Goal: Transaction & Acquisition: Purchase product/service

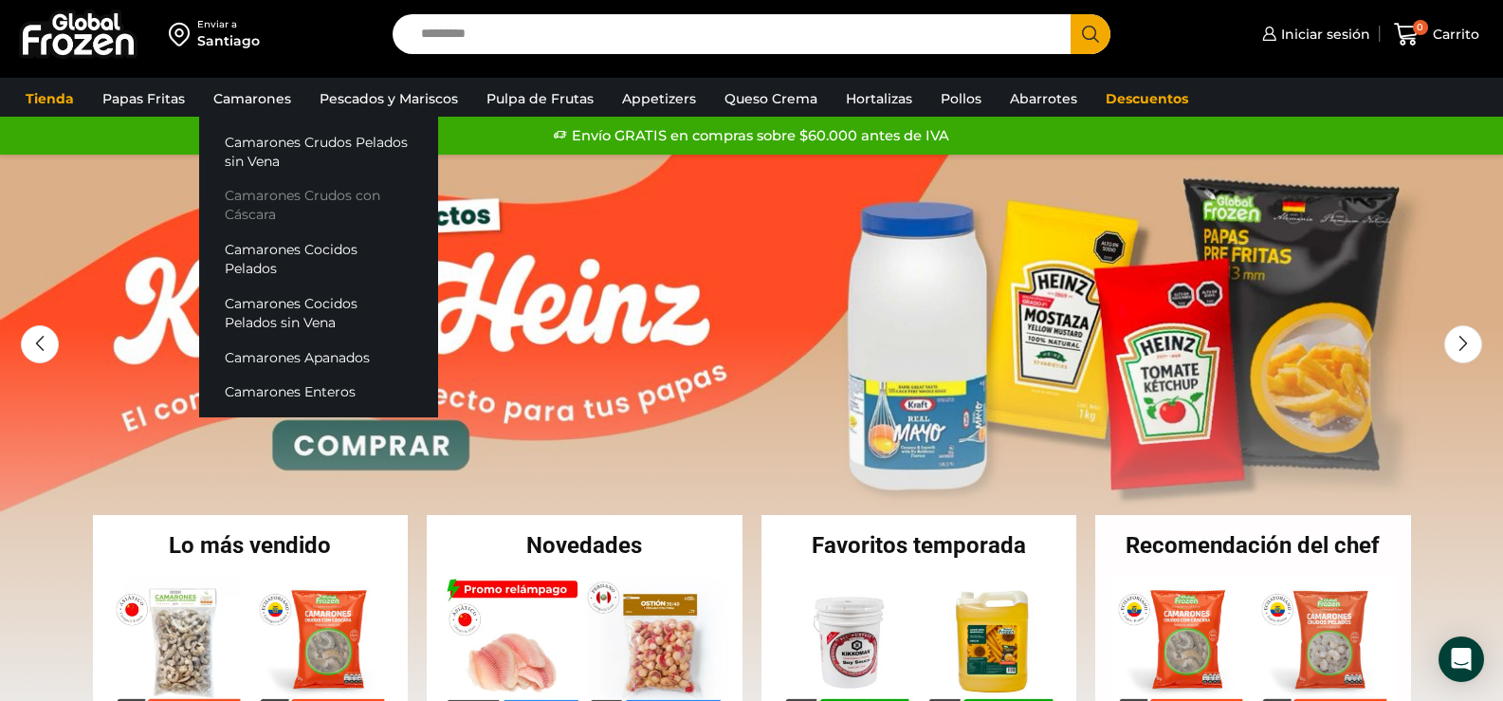
click at [294, 205] on link "Camarones Crudos con Cáscara" at bounding box center [318, 205] width 239 height 54
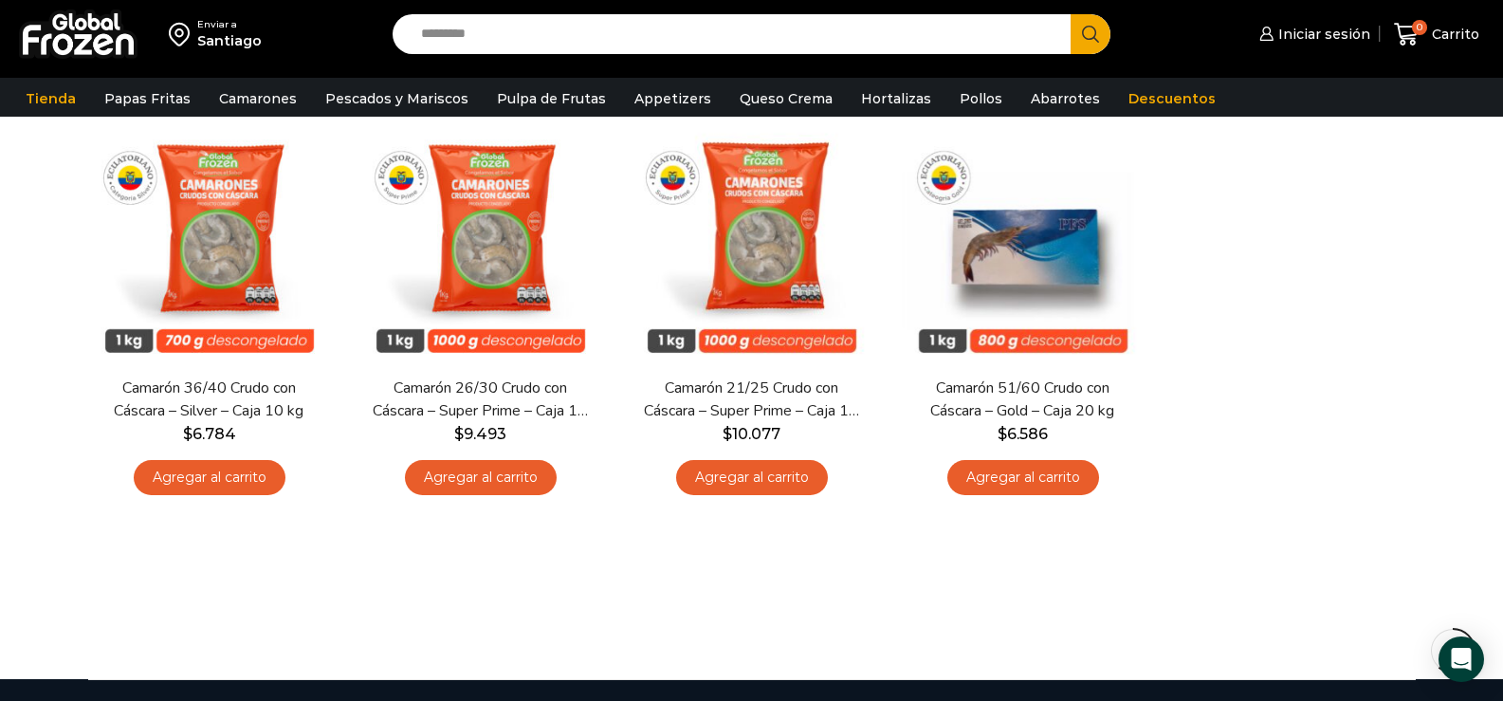
scroll to position [583, 0]
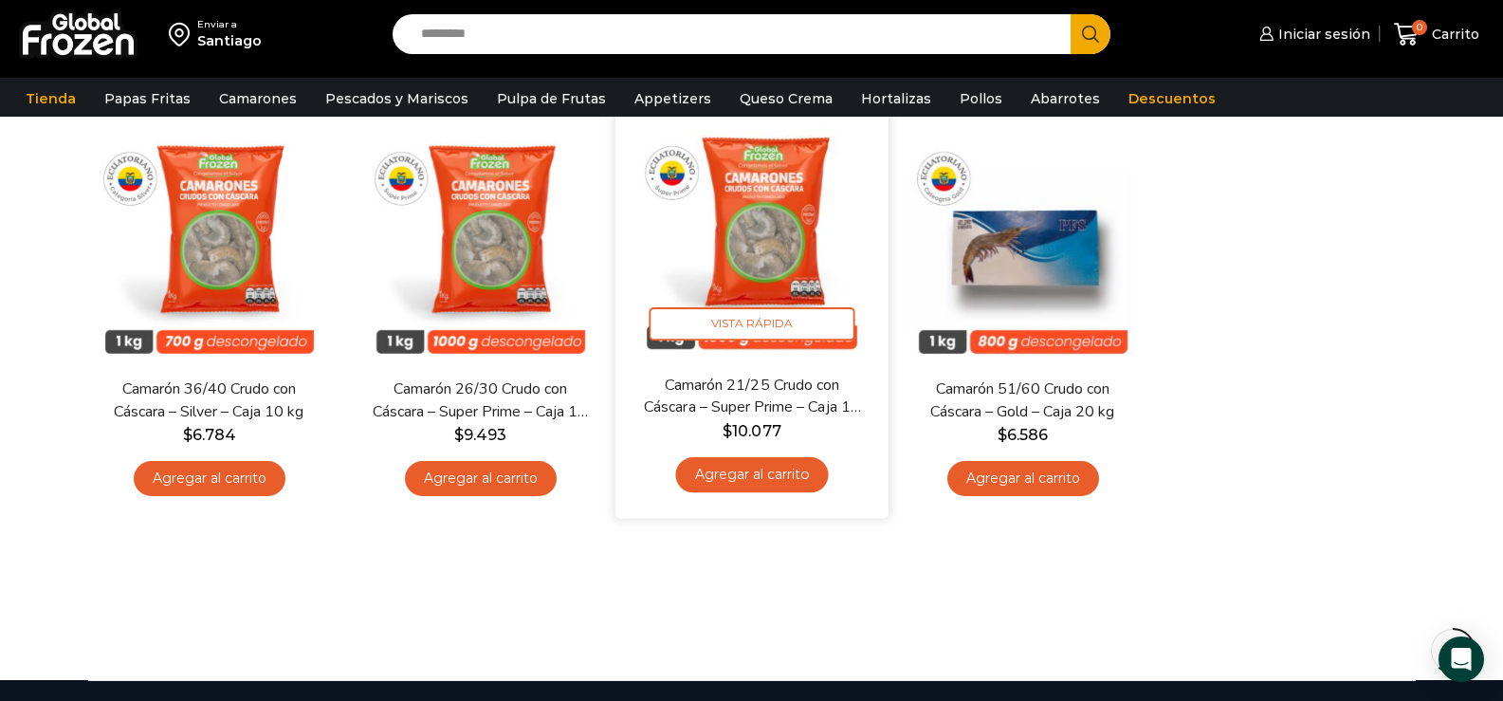
click at [785, 253] on img at bounding box center [752, 238] width 245 height 245
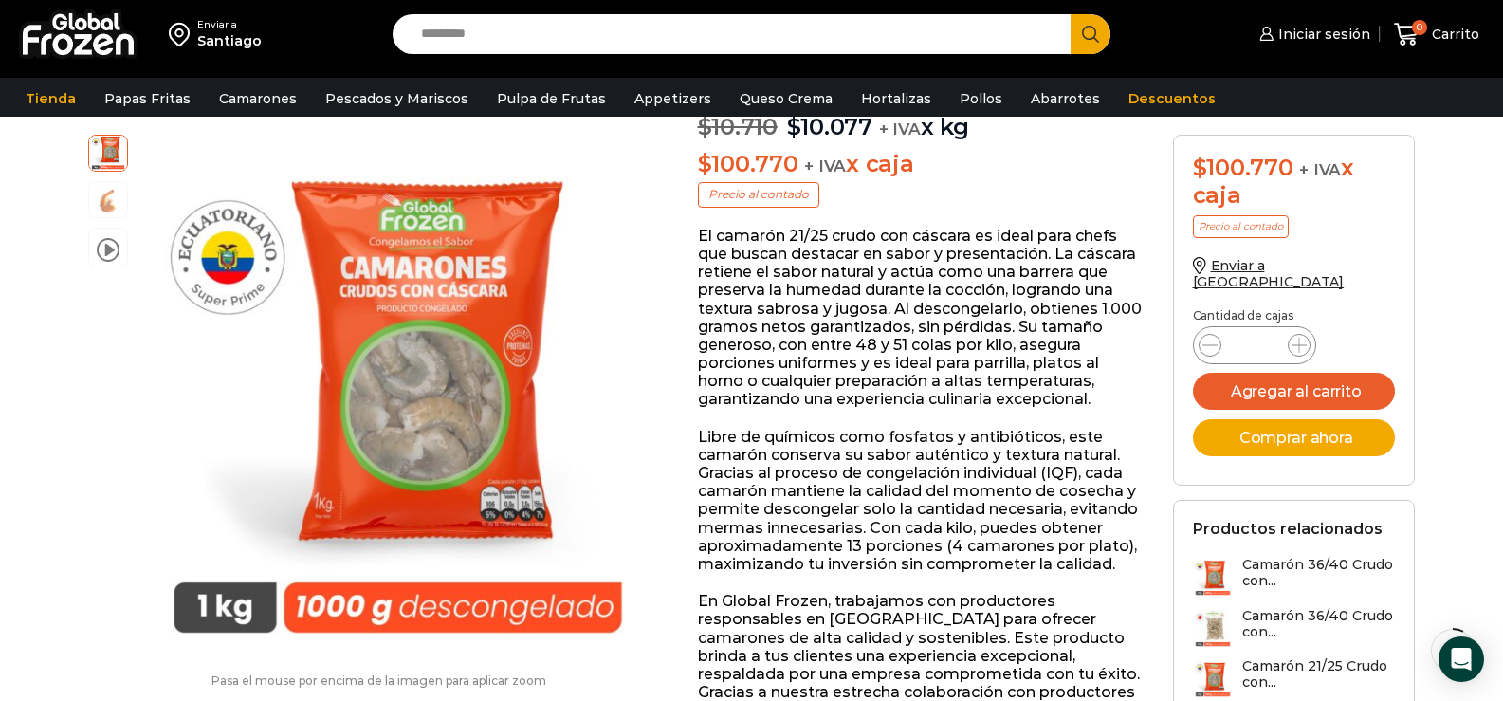
scroll to position [285, 0]
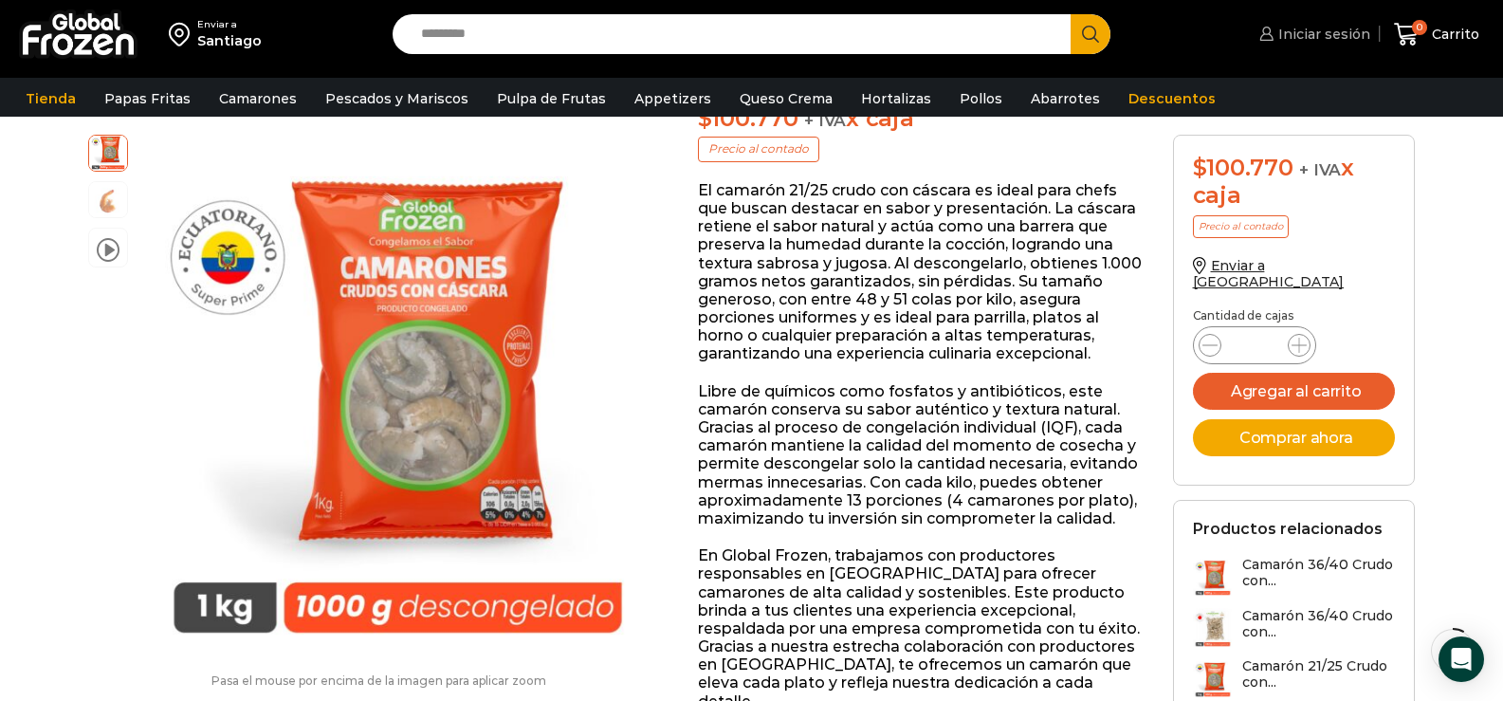
click at [1326, 44] on link "Iniciar sesión" at bounding box center [1313, 34] width 116 height 38
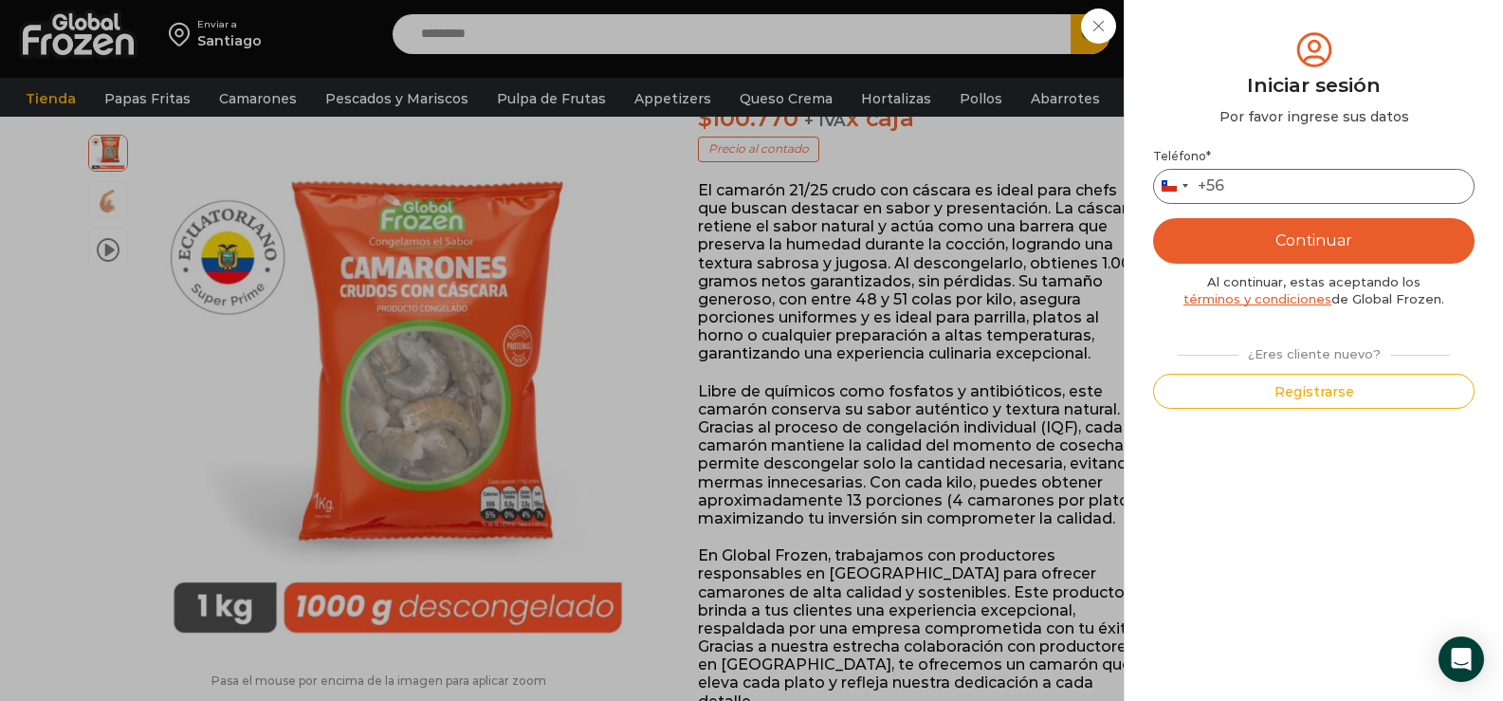
click at [1279, 183] on input "Teléfono *" at bounding box center [1313, 186] width 321 height 35
type input "*********"
click at [1313, 245] on button "Continuar" at bounding box center [1313, 241] width 321 height 46
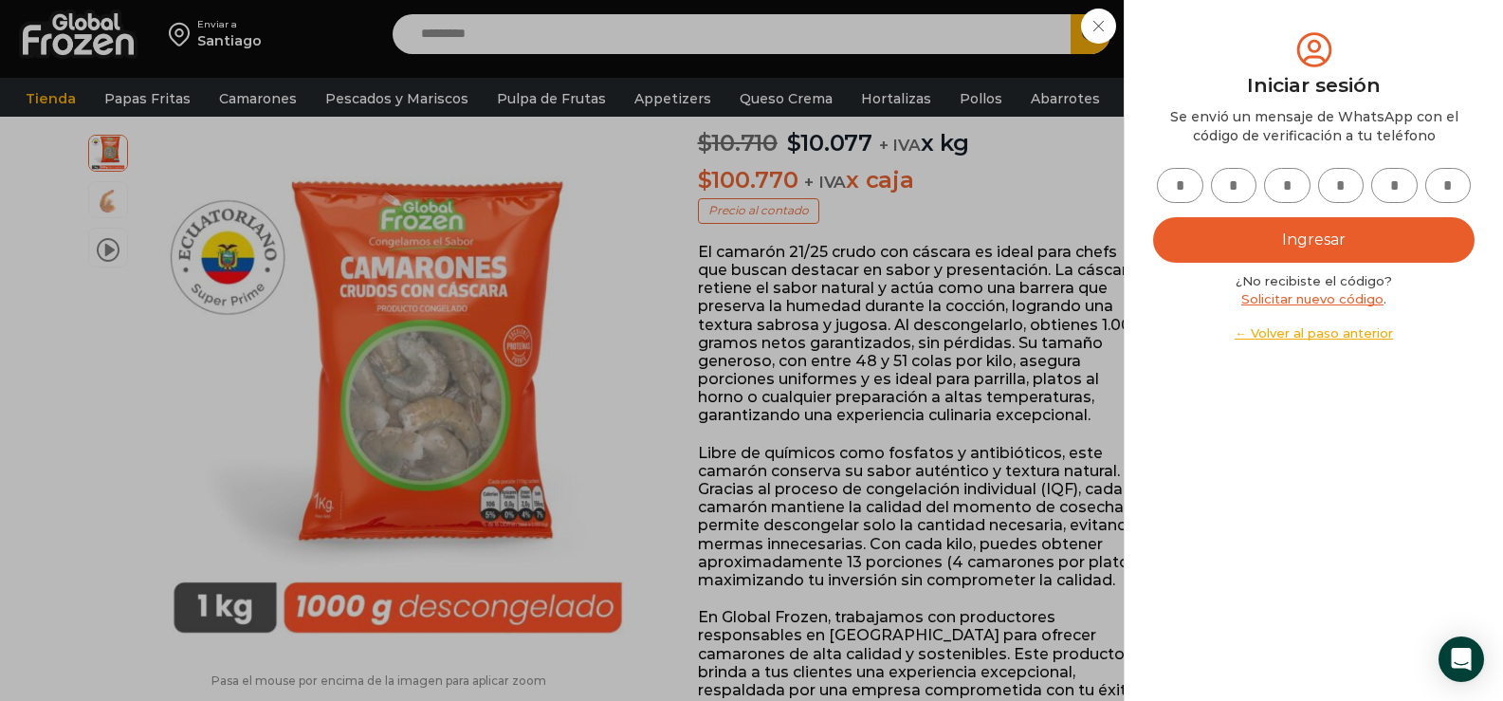
scroll to position [191, 0]
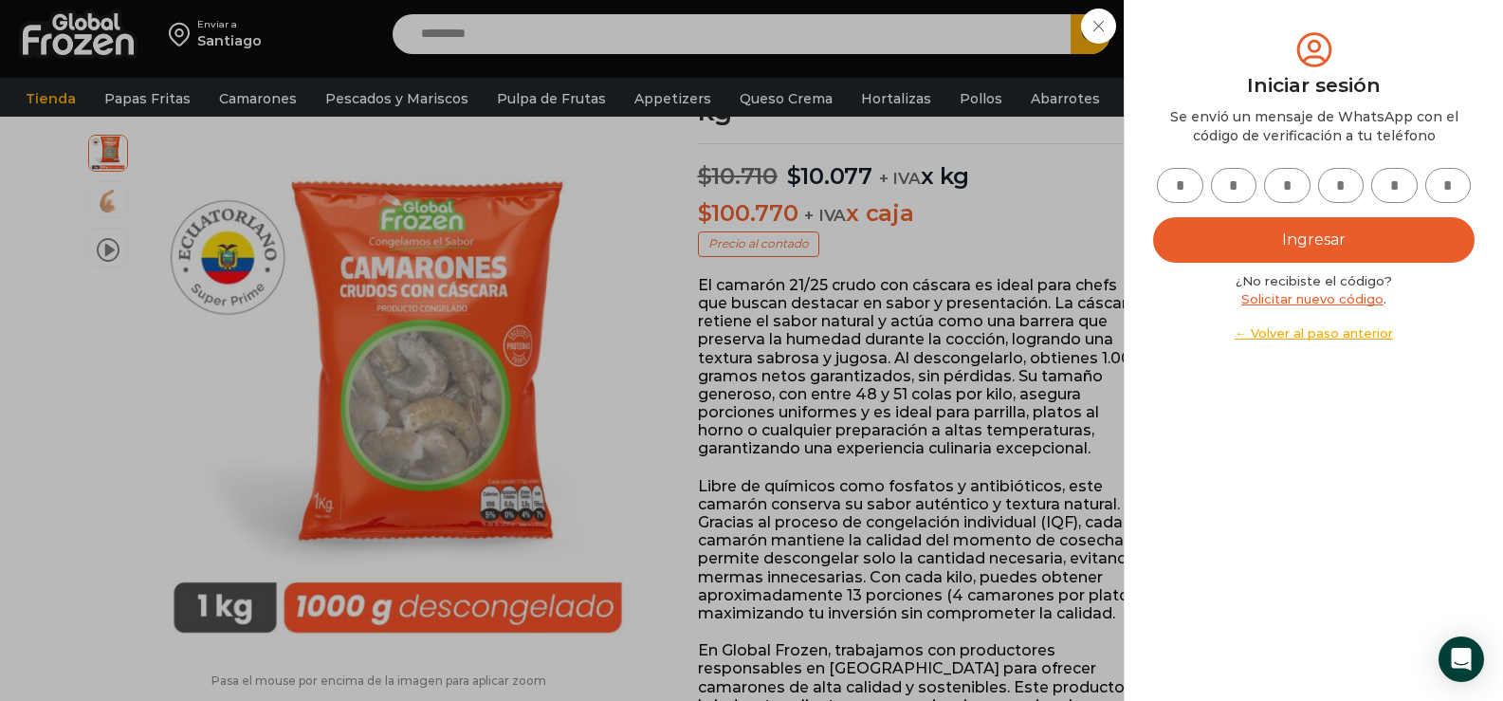
click at [1193, 172] on input "text" at bounding box center [1180, 185] width 46 height 35
type input "*"
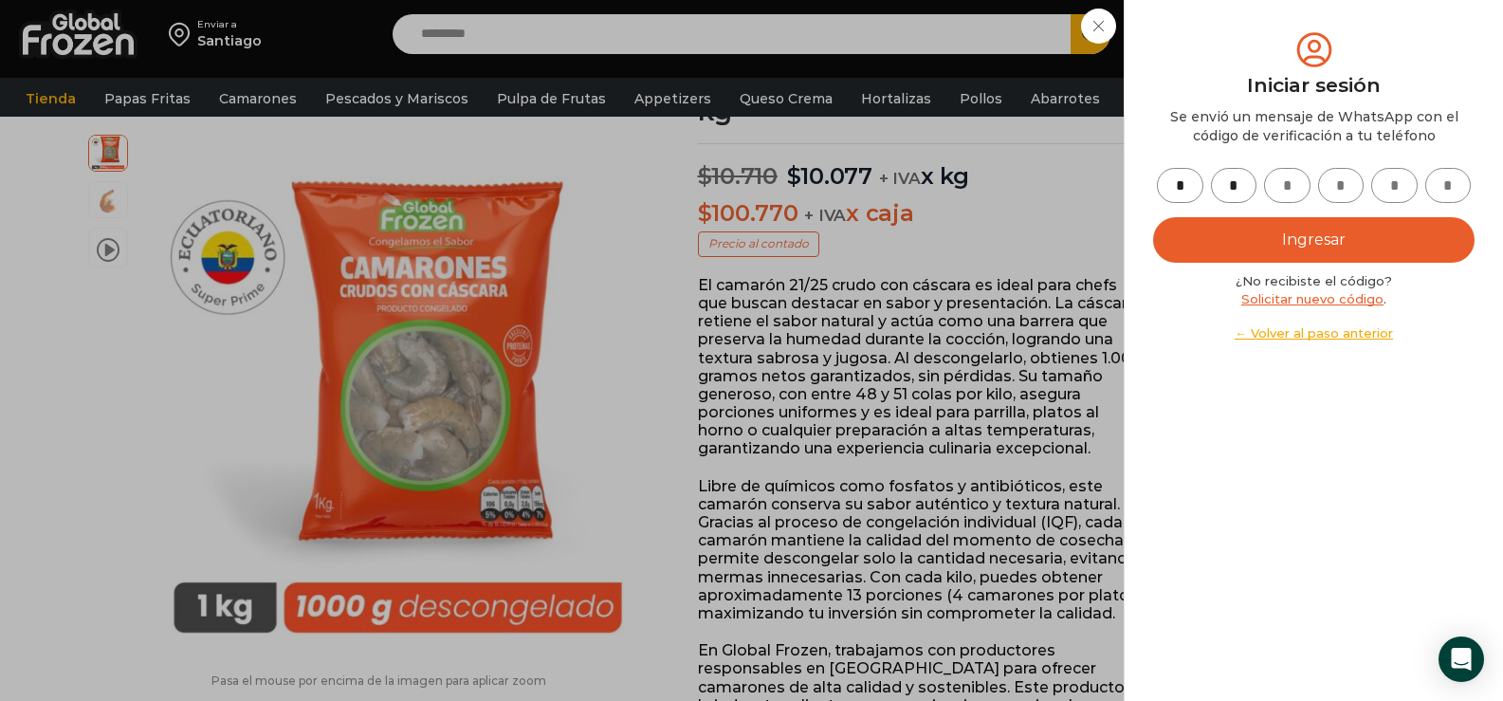
type input "*"
click at [1343, 243] on button "Ingresar" at bounding box center [1313, 240] width 321 height 46
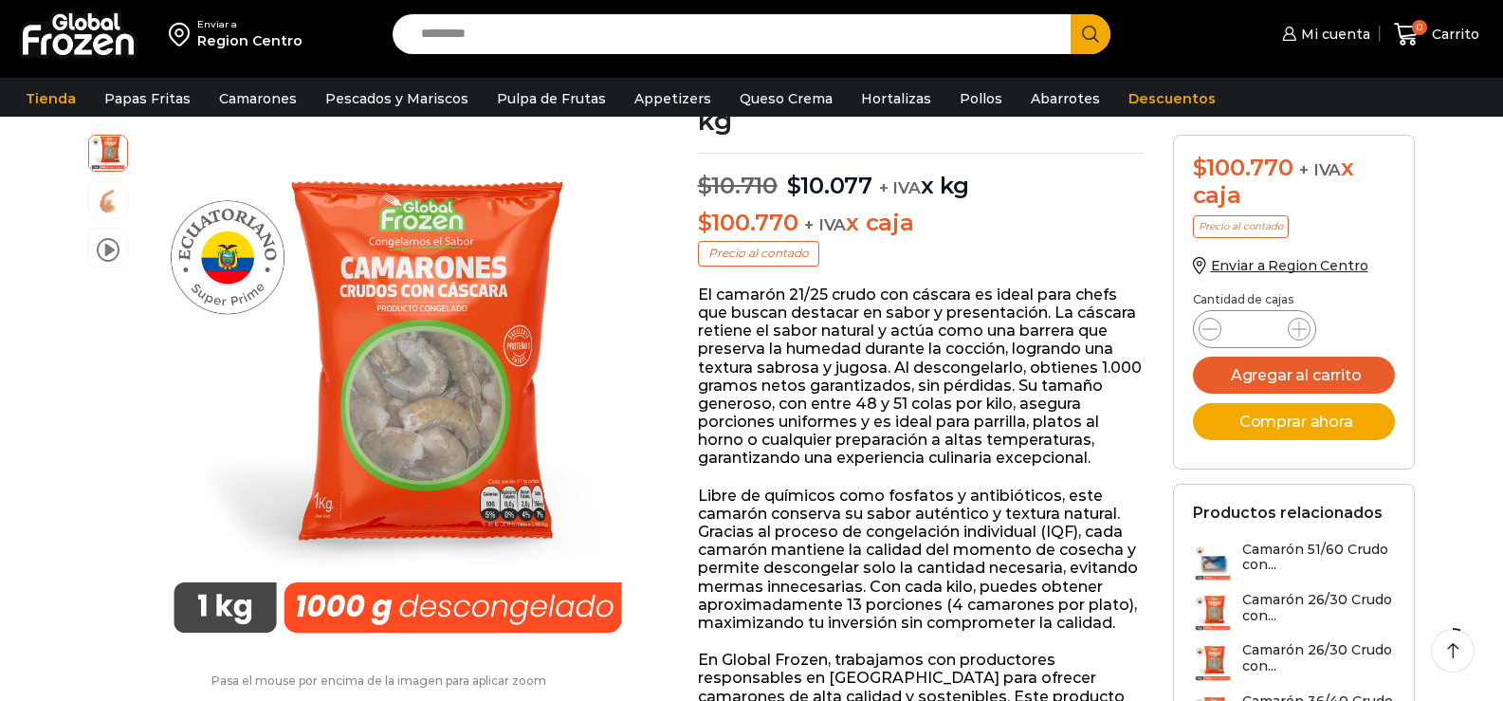
scroll to position [191, 0]
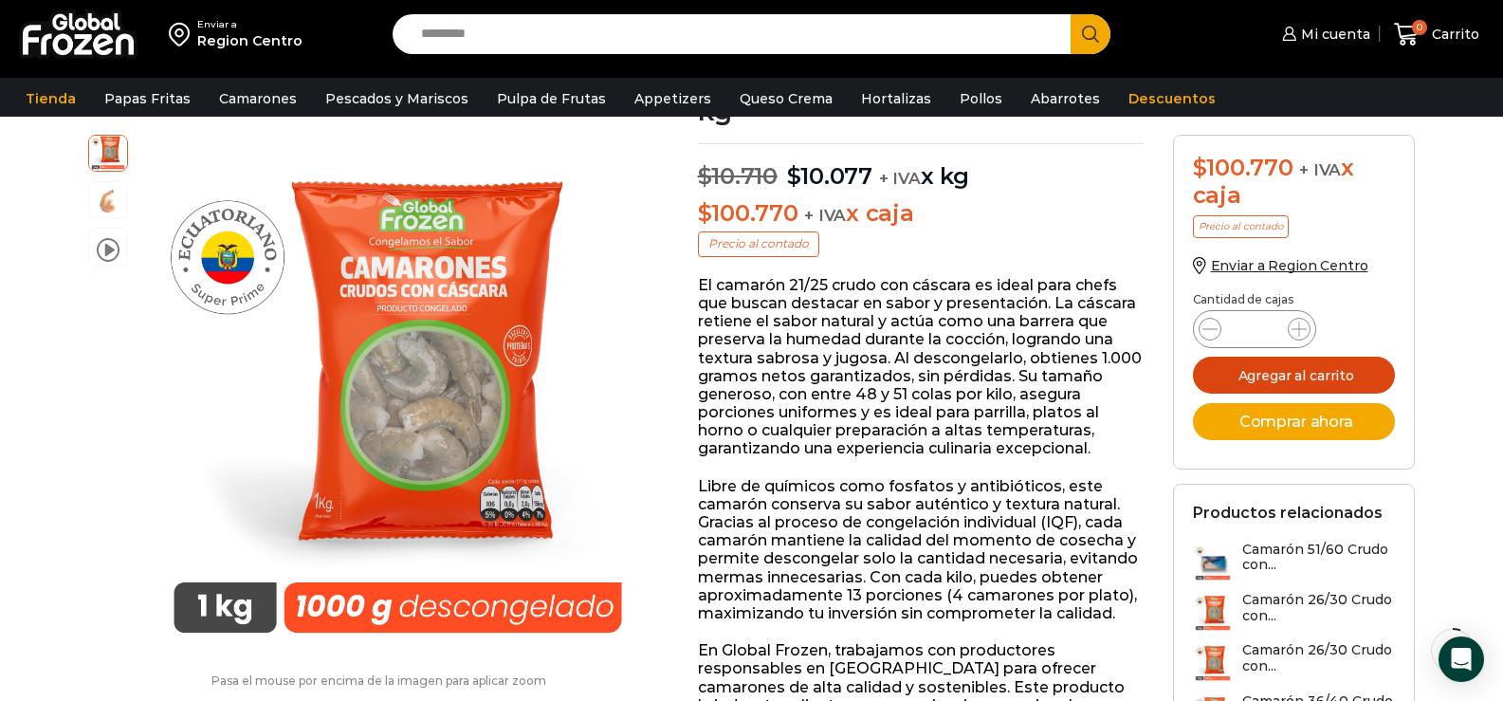
click at [1315, 362] on button "Agregar al carrito" at bounding box center [1294, 375] width 203 height 37
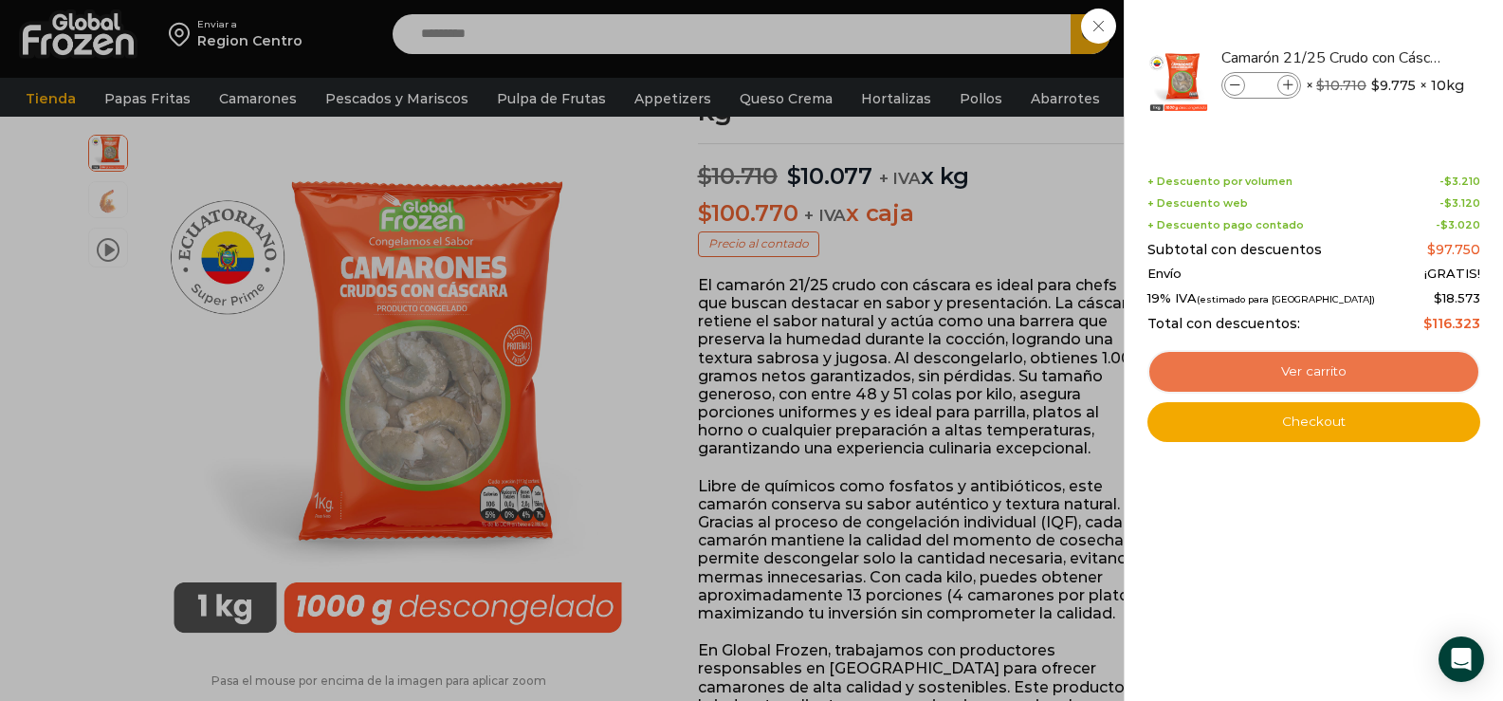
click at [1344, 371] on link "Ver carrito" at bounding box center [1313, 372] width 333 height 44
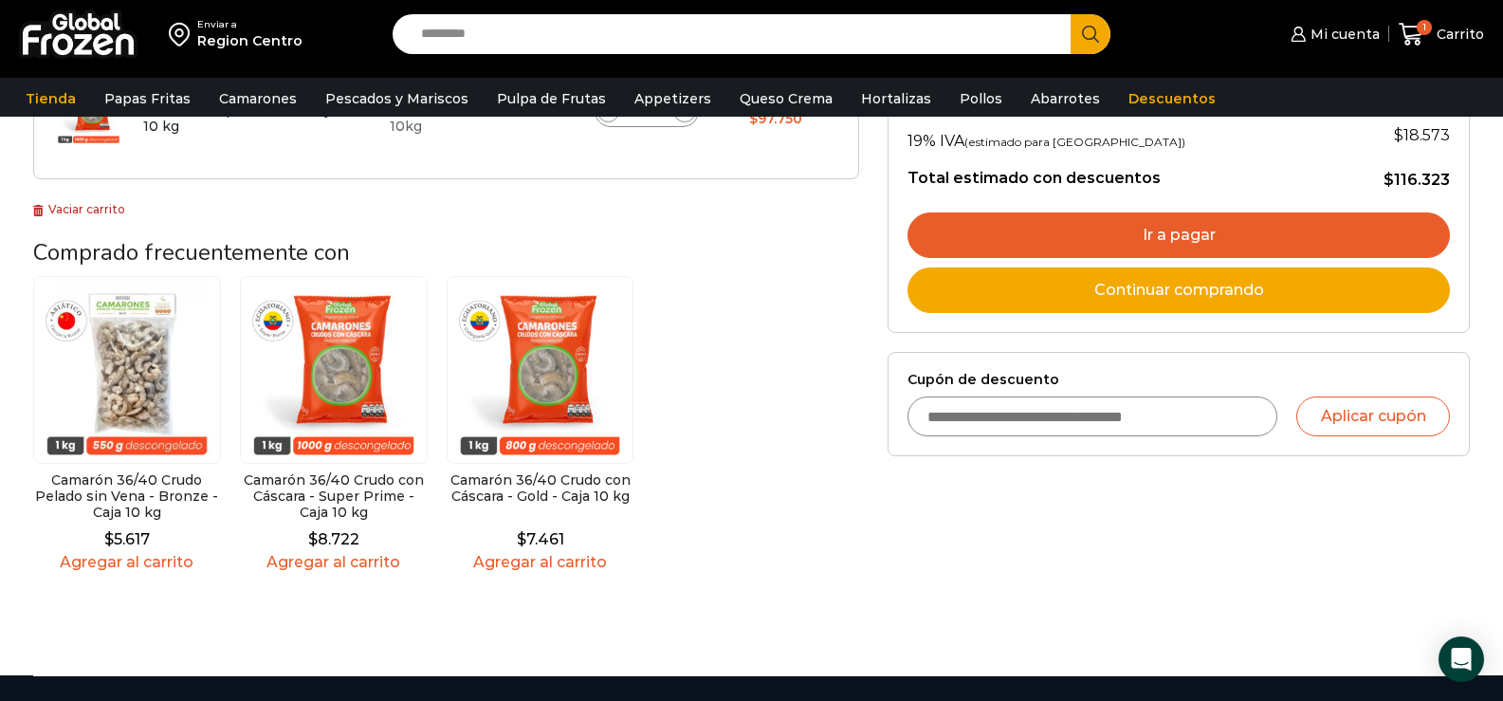
scroll to position [474, 0]
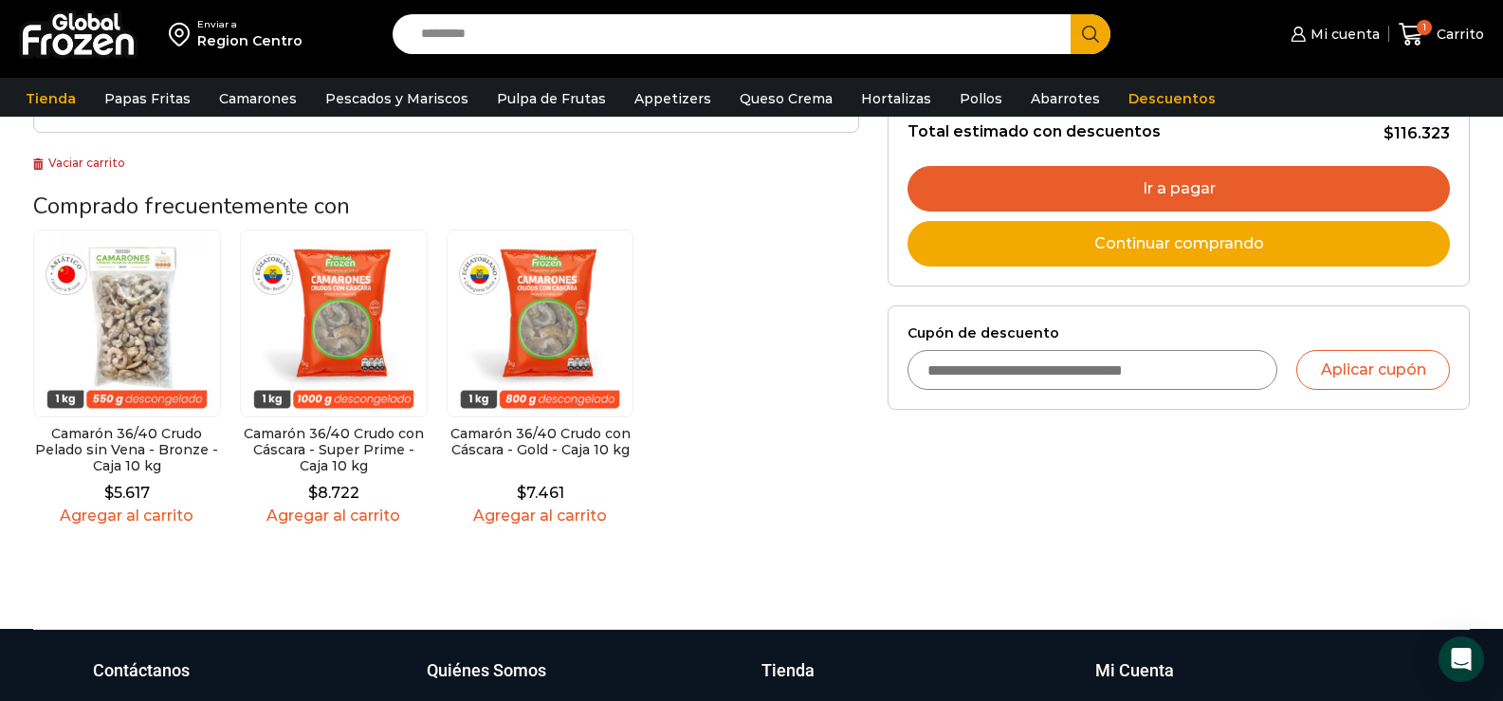
click at [1181, 190] on link "Ir a pagar" at bounding box center [1179, 189] width 542 height 46
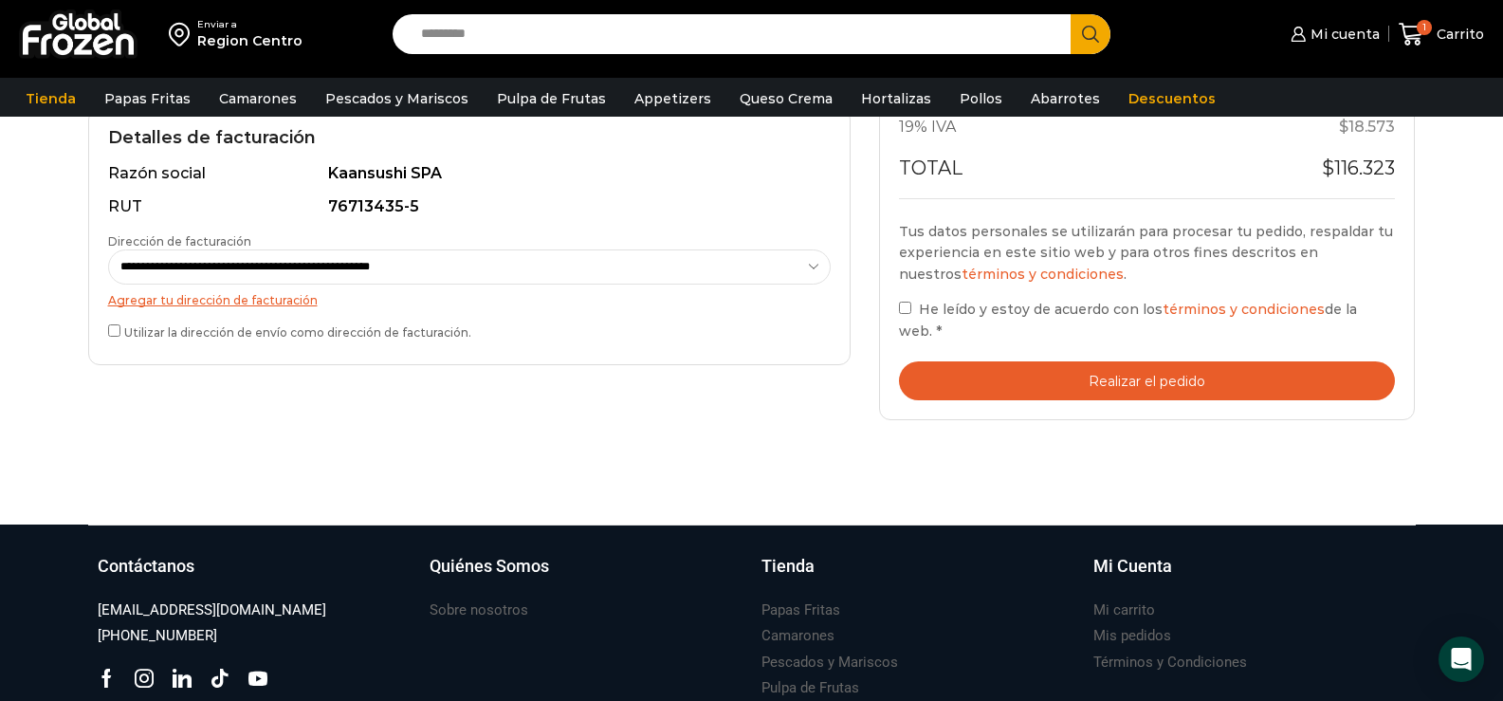
scroll to position [569, 0]
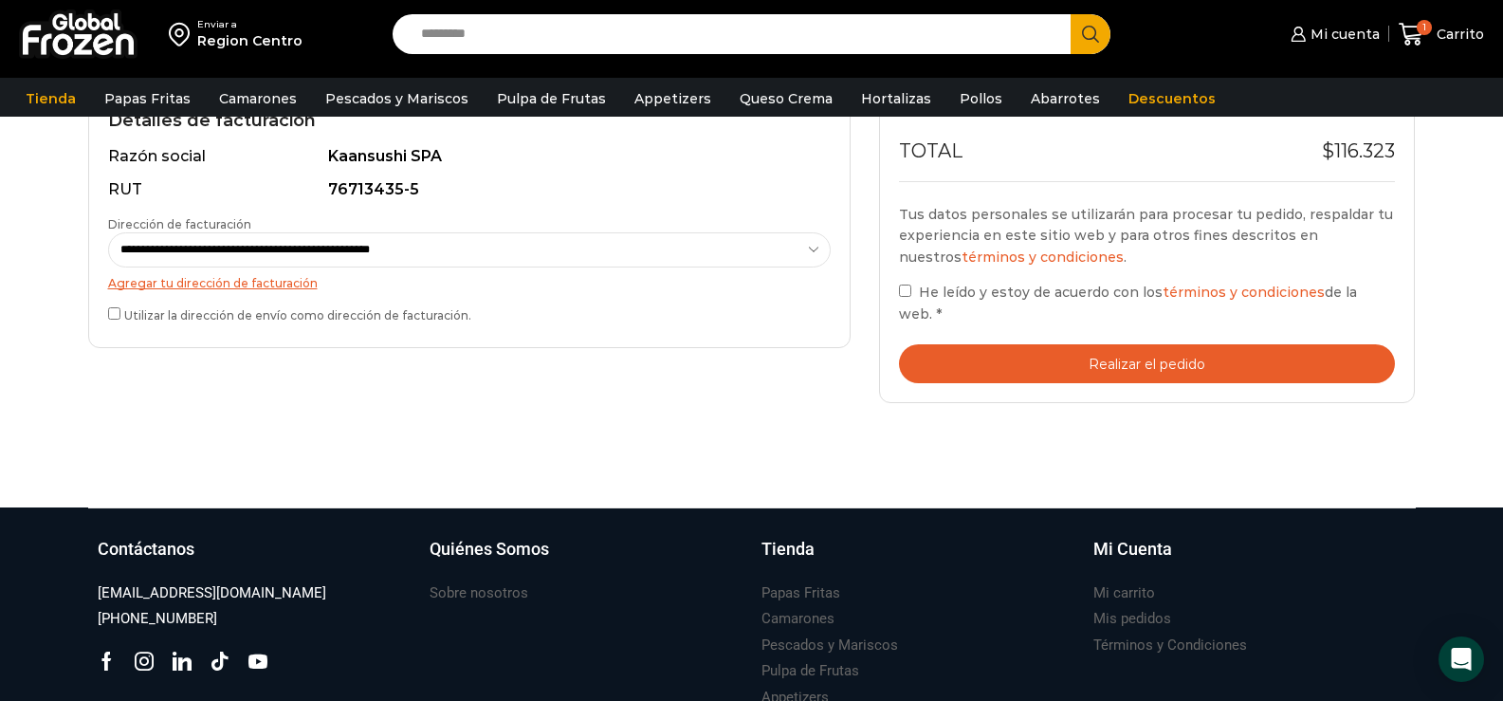
click at [1085, 344] on button "Realizar el pedido" at bounding box center [1147, 363] width 497 height 39
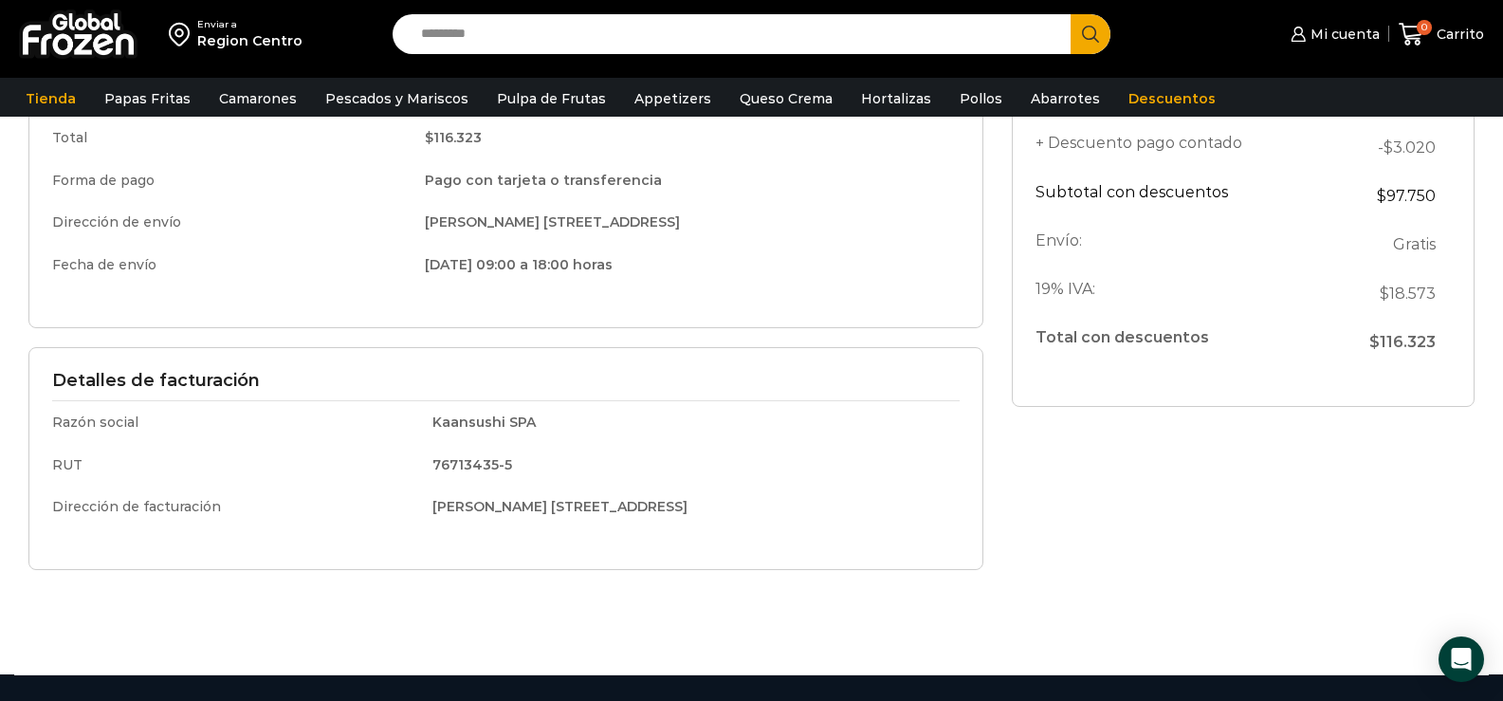
scroll to position [101, 0]
